Goal: Task Accomplishment & Management: Use online tool/utility

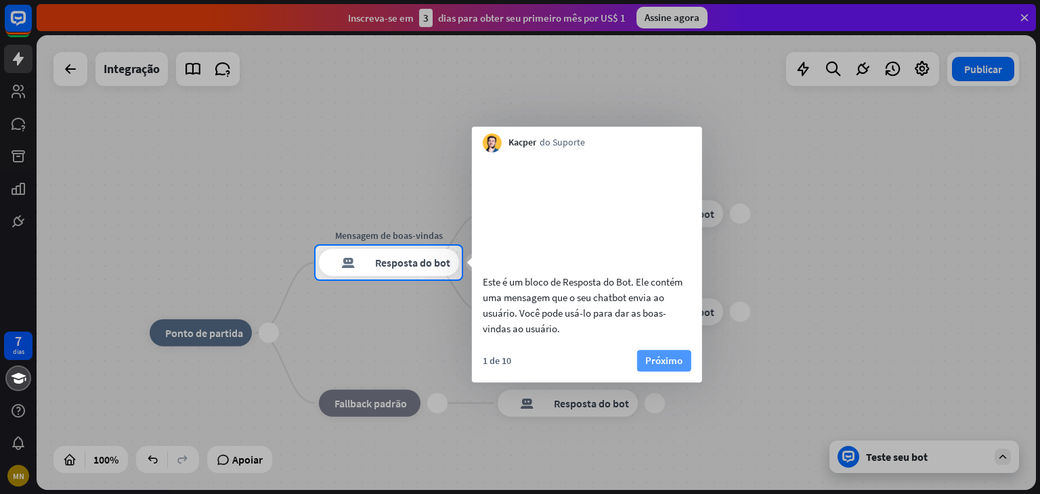
click at [651, 370] on font "Próximo" at bounding box center [663, 360] width 37 height 19
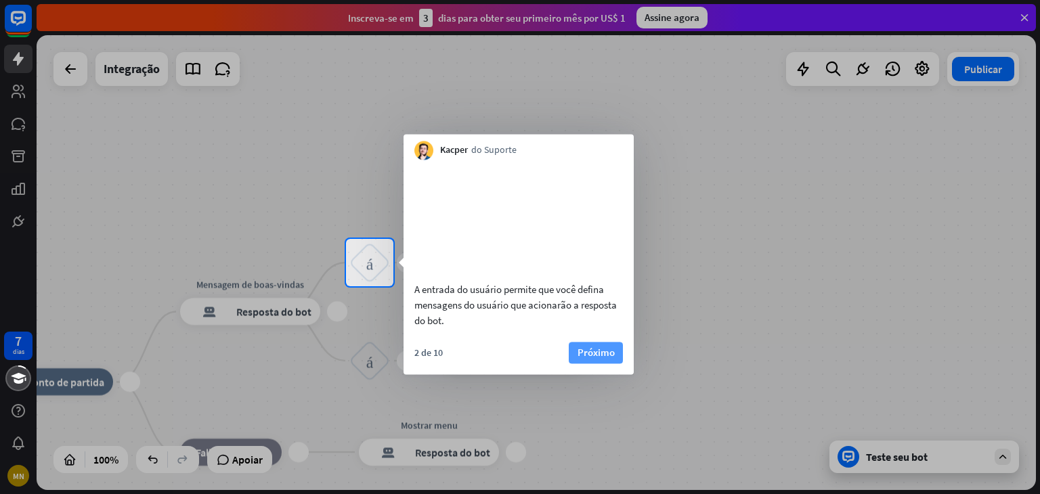
click at [612, 359] on font "Próximo" at bounding box center [596, 352] width 37 height 13
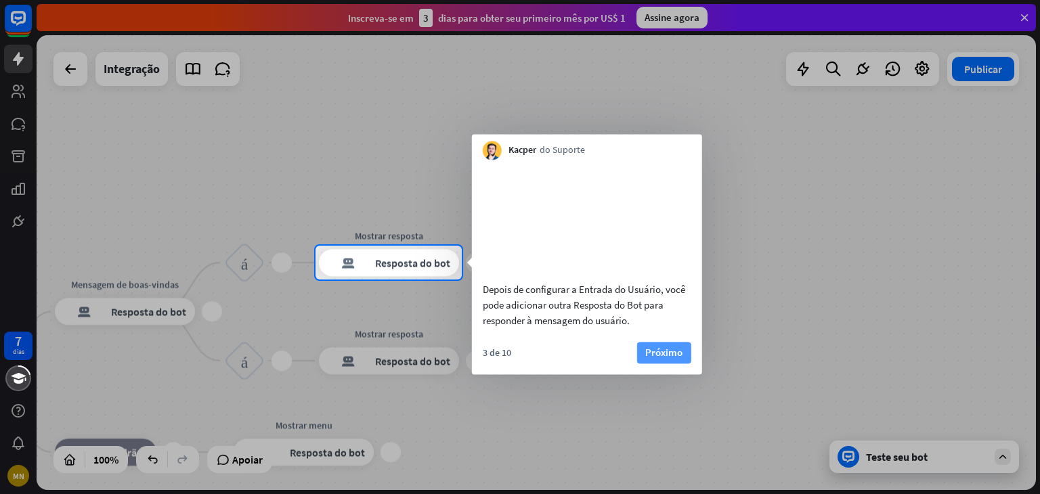
click at [668, 362] on font "Próximo" at bounding box center [663, 352] width 37 height 19
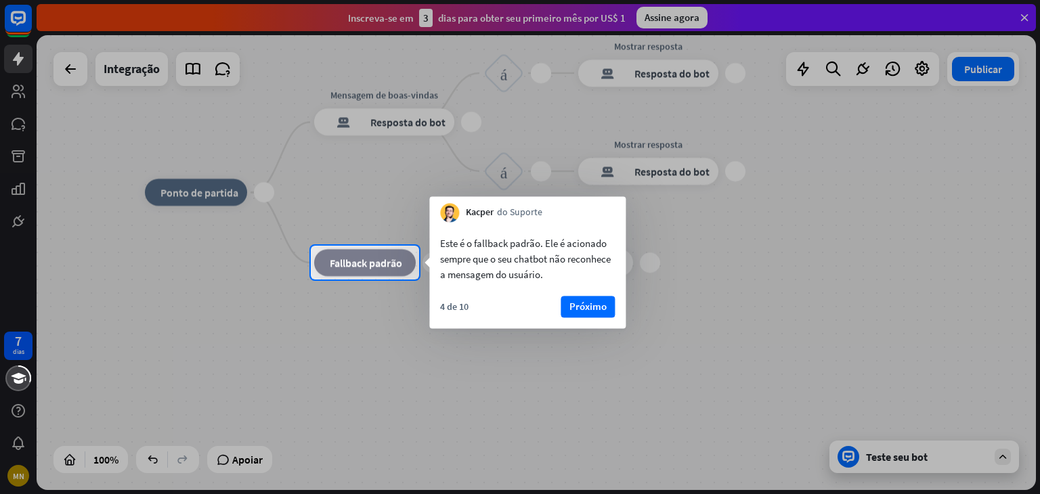
click at [617, 312] on div "4 de 10 Próximo" at bounding box center [527, 312] width 196 height 33
click at [584, 297] on button "Próximo" at bounding box center [588, 307] width 54 height 22
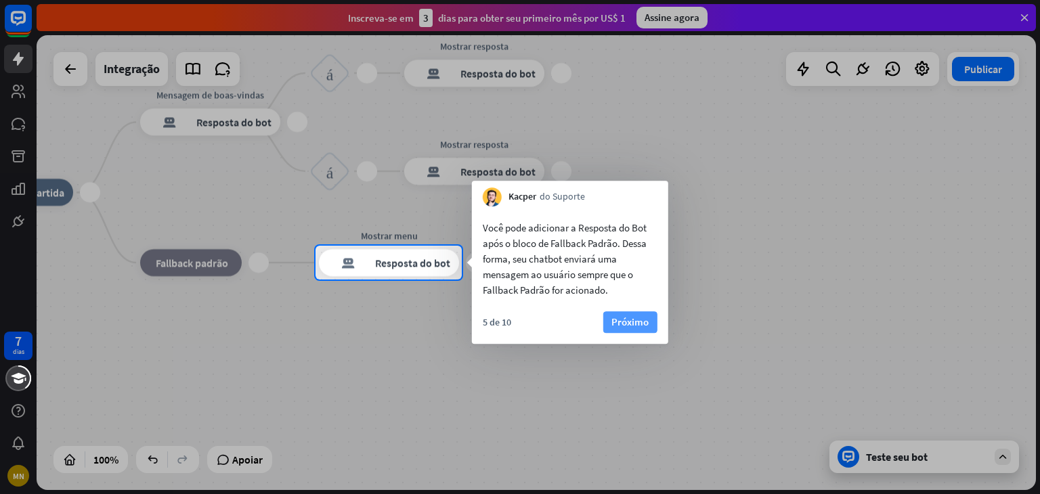
click at [615, 322] on font "Próximo" at bounding box center [629, 322] width 37 height 13
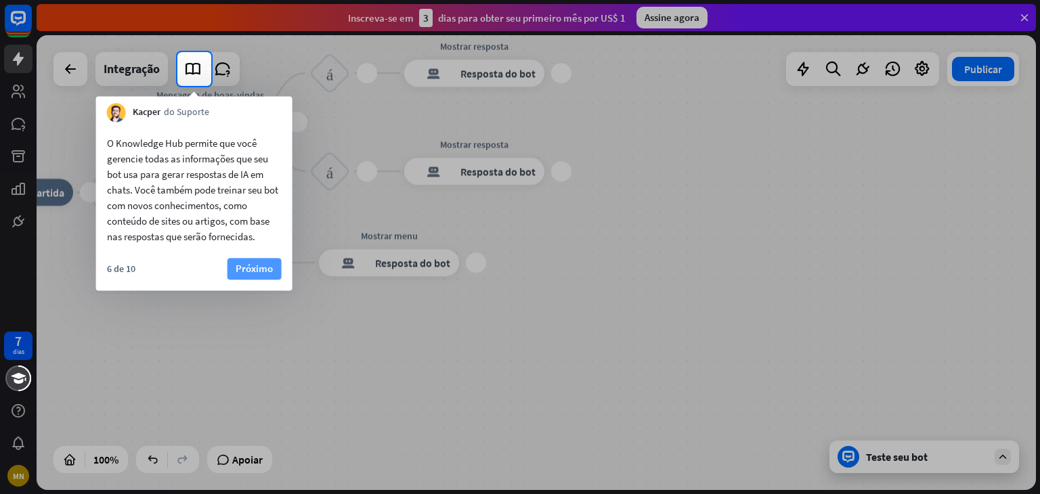
click at [263, 258] on button "Próximo" at bounding box center [255, 269] width 54 height 22
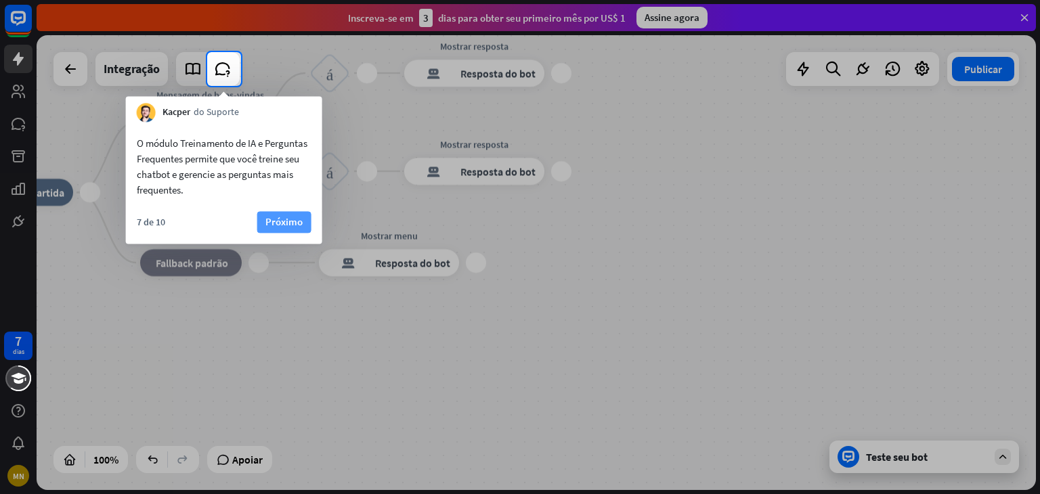
click at [298, 230] on font "Próximo" at bounding box center [283, 222] width 37 height 19
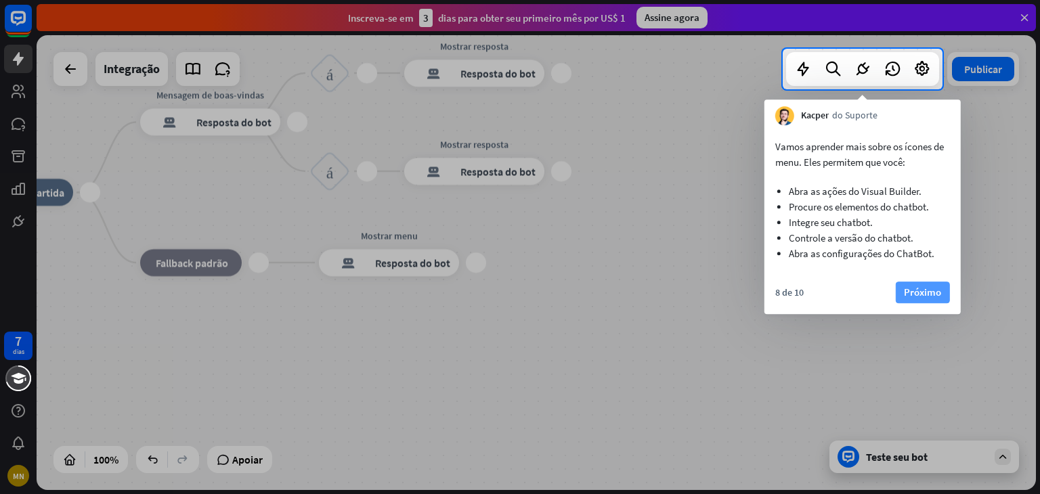
click at [913, 283] on font "Próximo" at bounding box center [922, 292] width 37 height 19
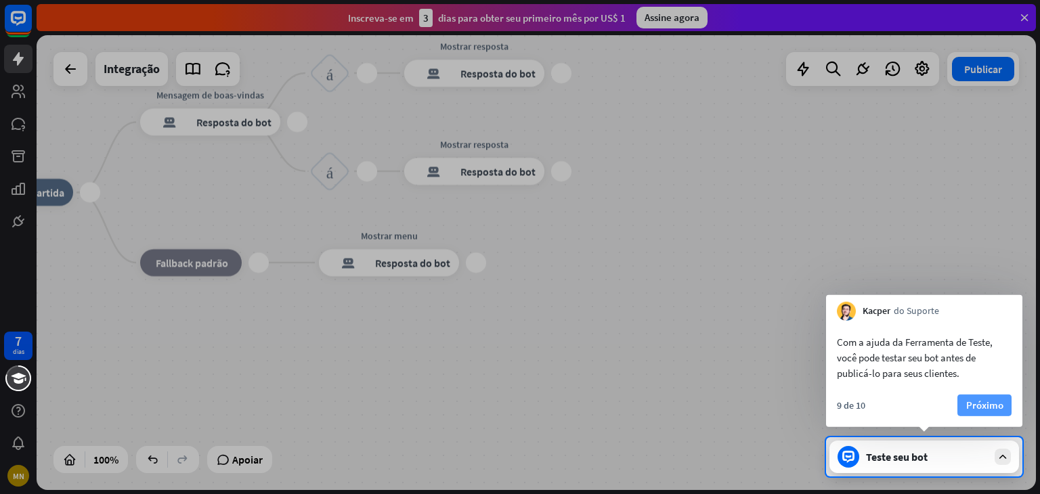
click at [969, 408] on font "Próximo" at bounding box center [984, 405] width 37 height 13
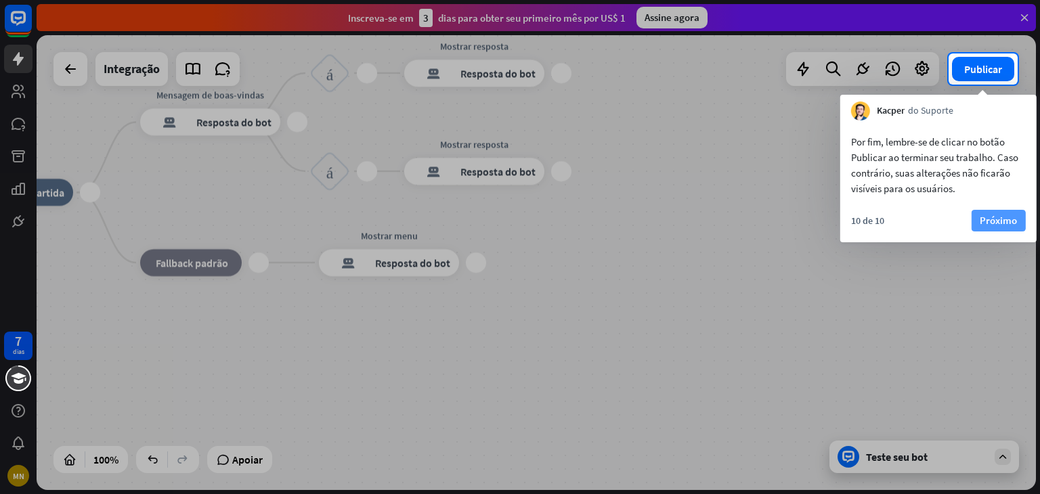
click at [1003, 220] on font "Próximo" at bounding box center [998, 220] width 37 height 13
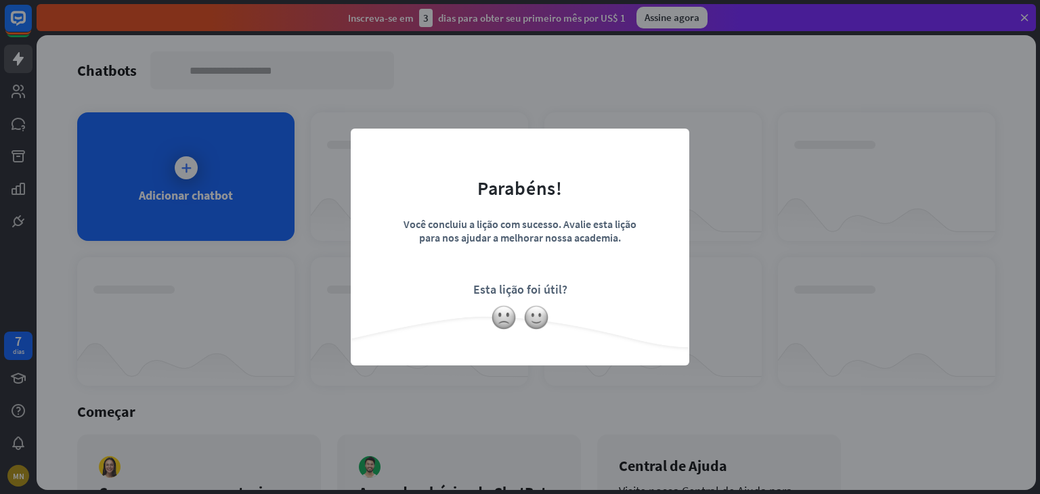
click at [704, 309] on div "fechar Parabéns! Você concluiu a lição com sucesso. Avalie esta lição para nos …" at bounding box center [520, 247] width 1040 height 494
click at [540, 317] on img at bounding box center [536, 318] width 26 height 26
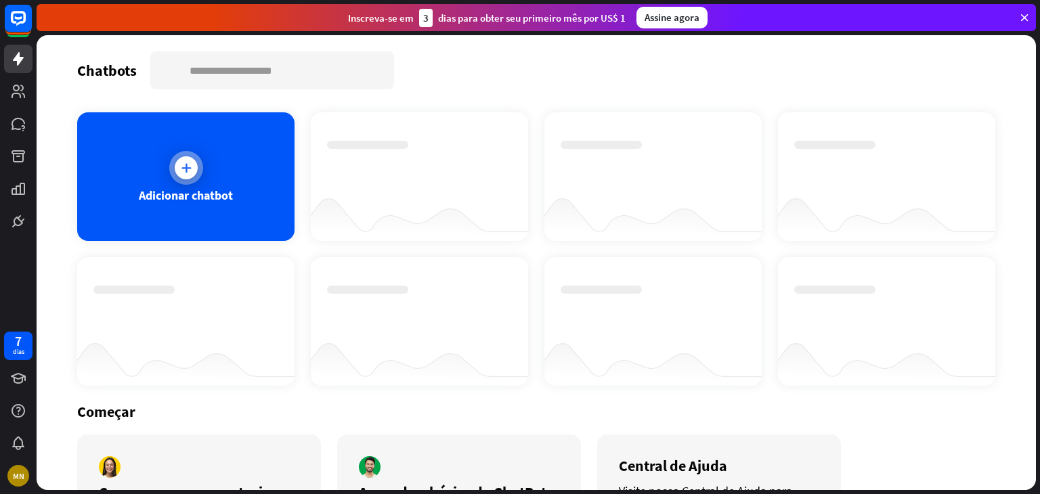
click at [257, 185] on div "Adicionar chatbot" at bounding box center [185, 176] width 217 height 129
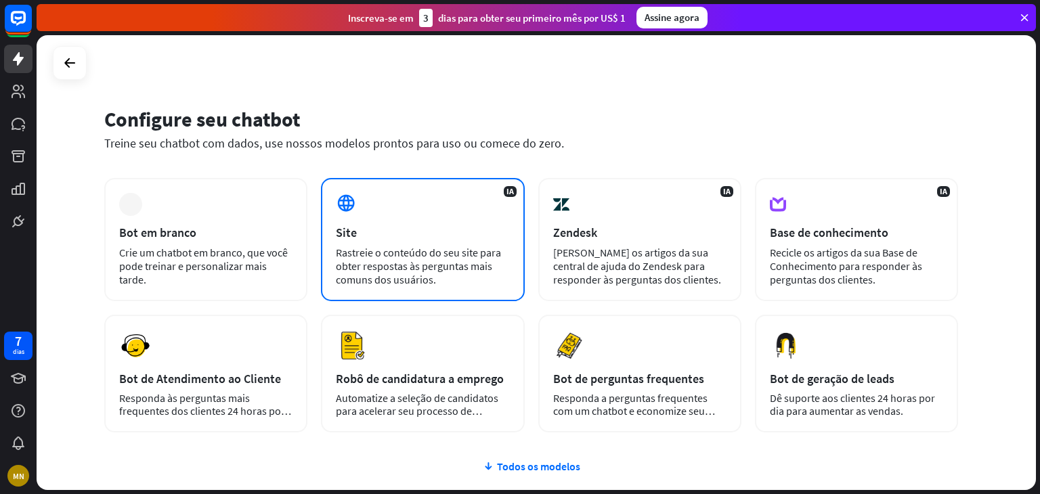
click at [501, 234] on div "Site" at bounding box center [422, 233] width 173 height 16
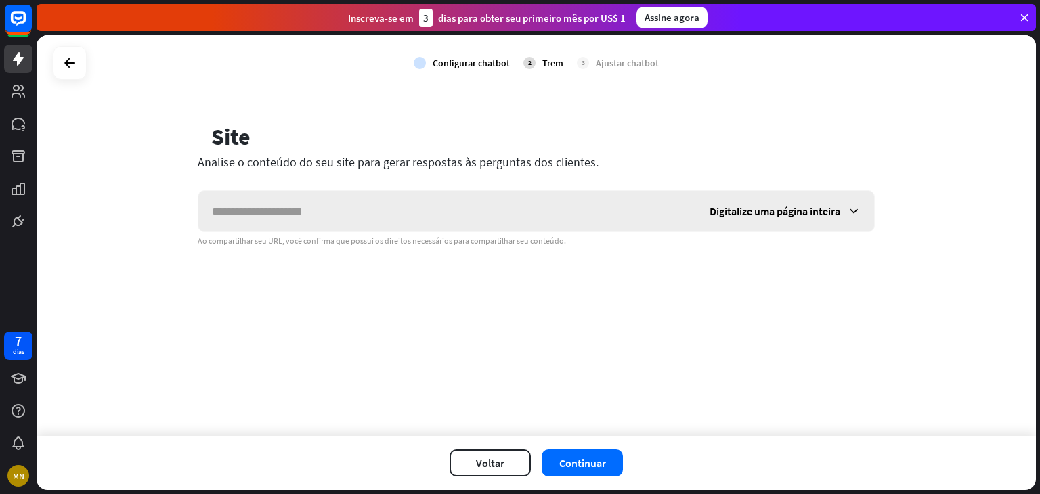
click at [813, 208] on font "Digitalize uma página inteira" at bounding box center [775, 211] width 131 height 14
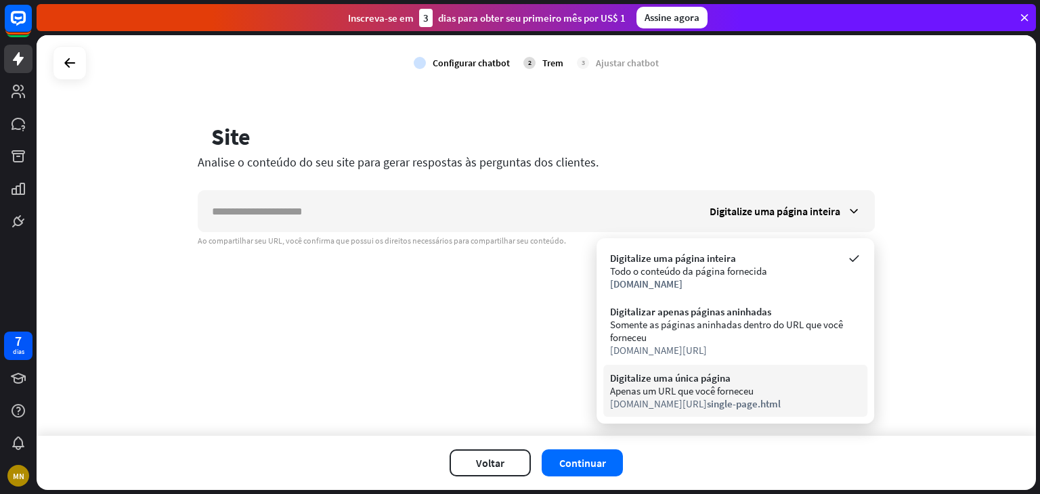
drag, startPoint x: 745, startPoint y: 307, endPoint x: 765, endPoint y: 364, distance: 61.0
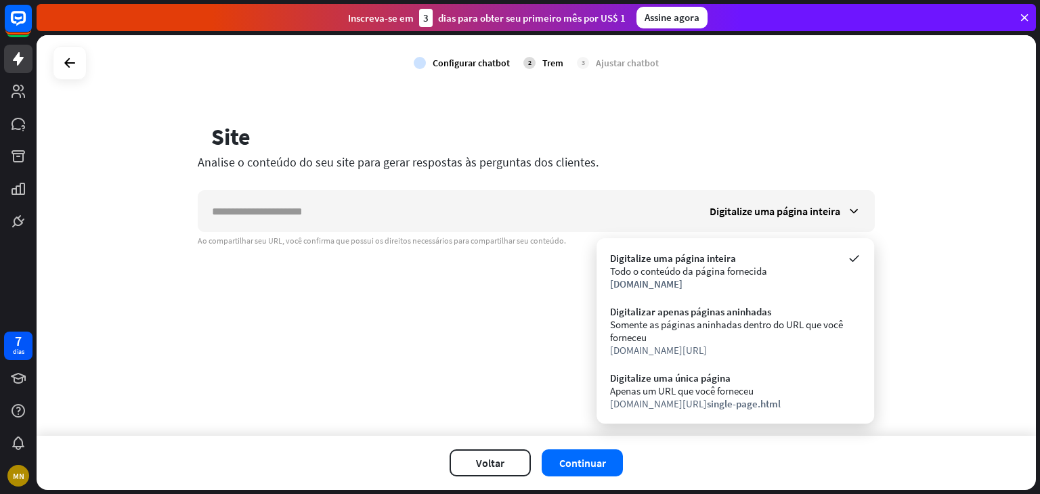
drag, startPoint x: 765, startPoint y: 364, endPoint x: 934, endPoint y: 387, distance: 170.7
click at [934, 387] on div "verificar Configurar chatbot 2 Trem 3 Ajustar chatbot globo Site Analise o cont…" at bounding box center [536, 235] width 999 height 401
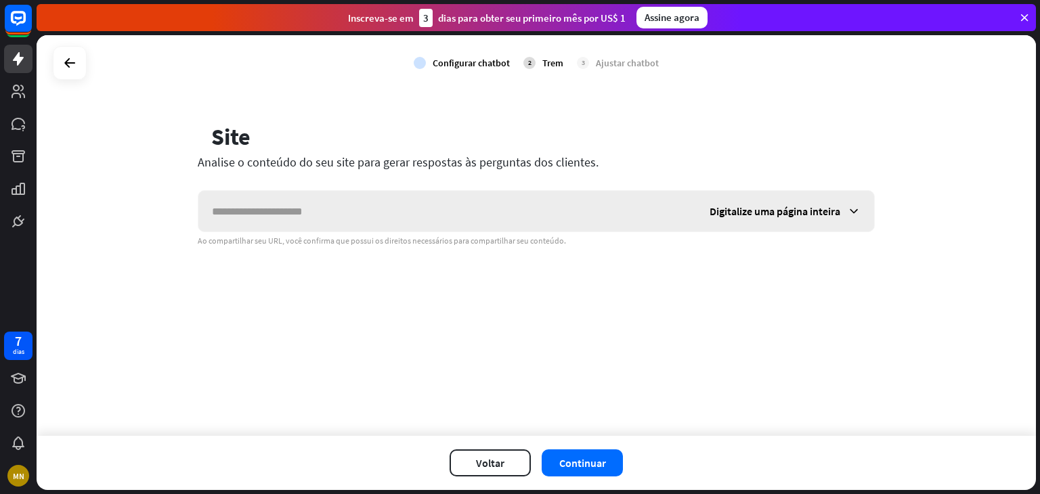
click at [760, 213] on font "Digitalize uma página inteira" at bounding box center [775, 211] width 131 height 14
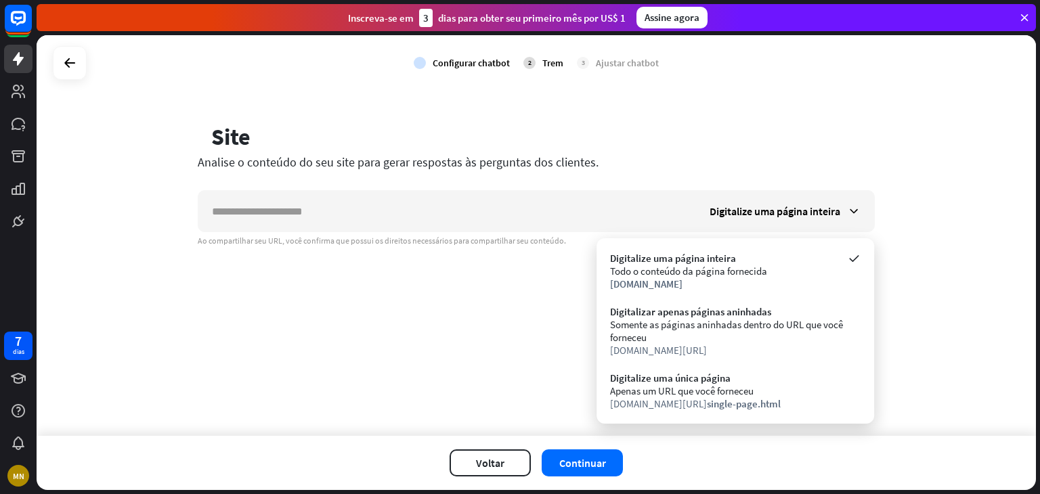
click at [387, 306] on div "verificar Configurar chatbot 2 Trem 3 Ajustar chatbot globo Site Analise o cont…" at bounding box center [536, 235] width 999 height 401
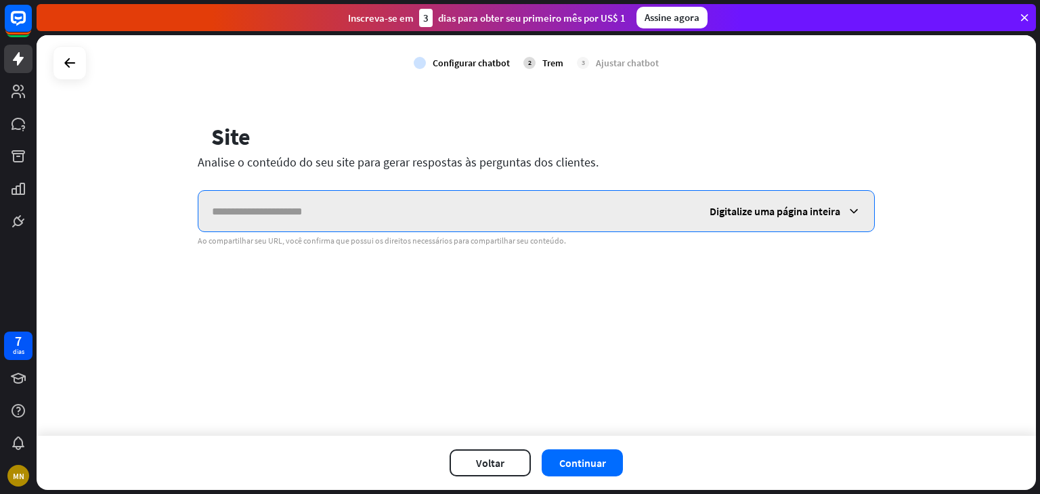
click at [374, 200] on input "text" at bounding box center [447, 211] width 498 height 41
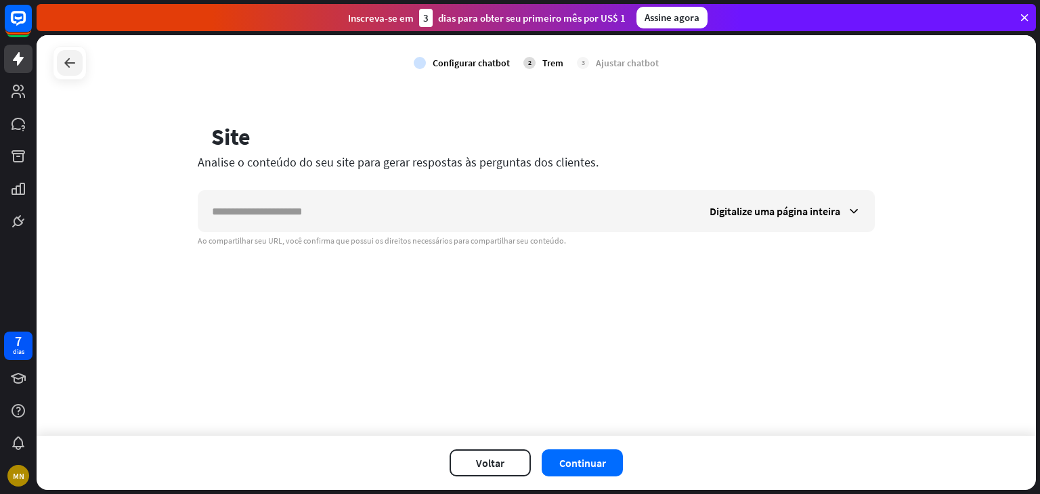
click at [57, 58] on div at bounding box center [70, 63] width 26 height 26
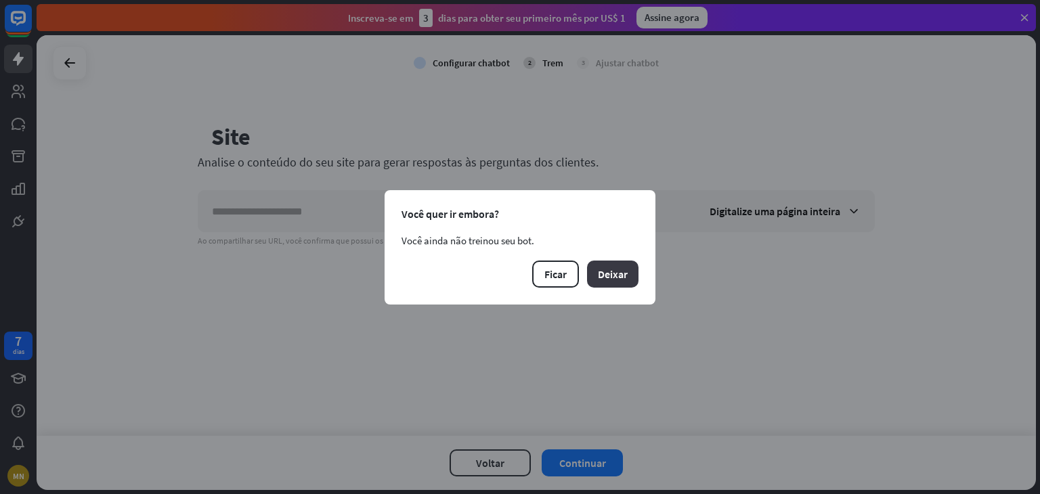
click at [623, 269] on font "Deixar" at bounding box center [613, 274] width 30 height 14
